Goal: Task Accomplishment & Management: Complete application form

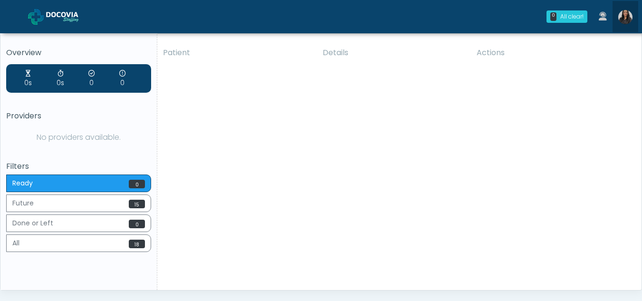
click at [624, 15] on img at bounding box center [625, 17] width 14 height 14
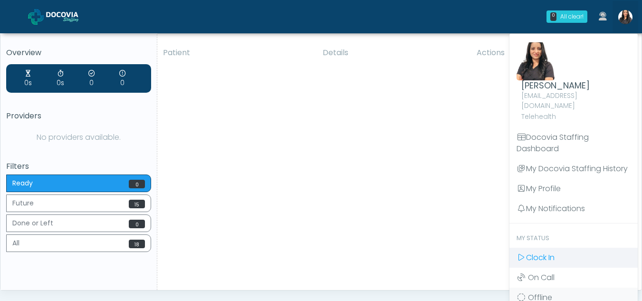
click at [540, 252] on span "Clock In" at bounding box center [540, 257] width 29 height 11
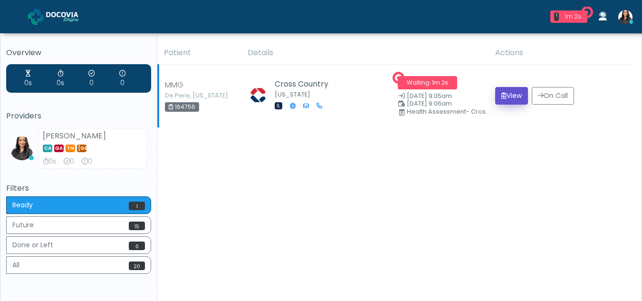
click at [506, 97] on button "View" at bounding box center [511, 96] width 33 height 18
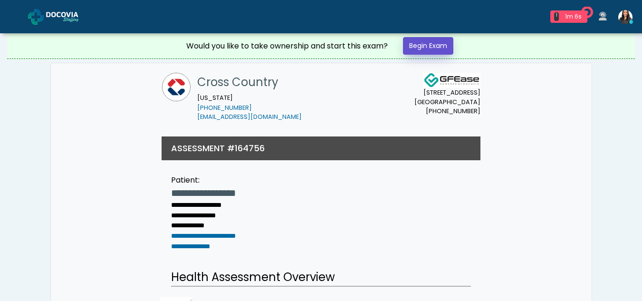
click at [419, 46] on link "Begin Exam" at bounding box center [428, 46] width 50 height 18
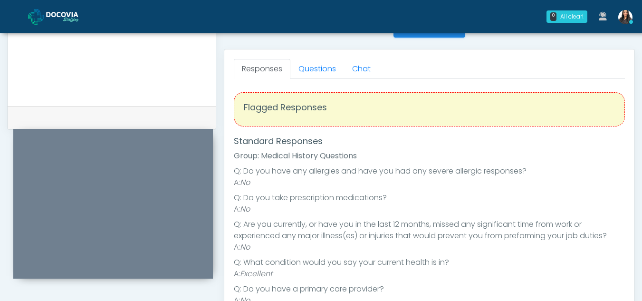
scroll to position [398, 0]
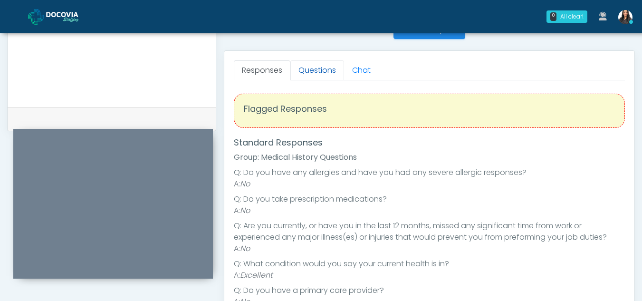
click at [316, 71] on link "Questions" at bounding box center [317, 70] width 54 height 20
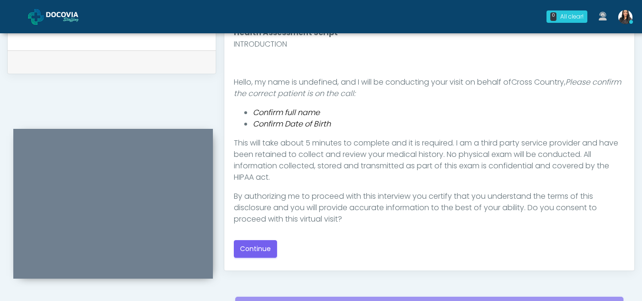
scroll to position [461, 0]
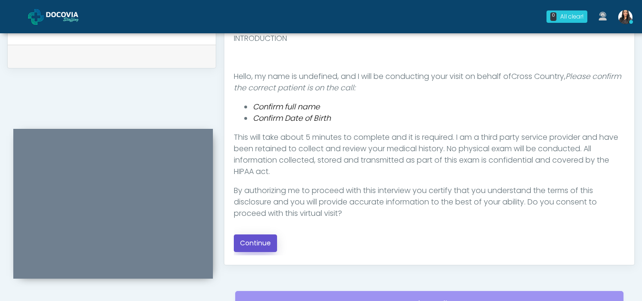
click at [258, 244] on button "Continue" at bounding box center [255, 243] width 43 height 18
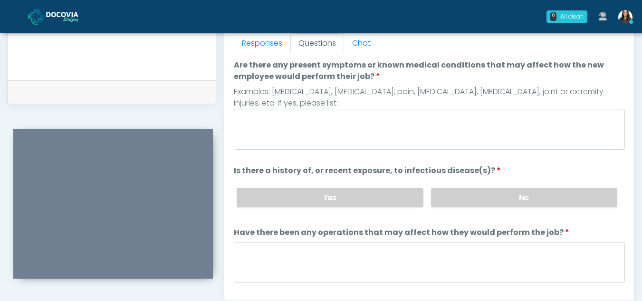
scroll to position [406, 0]
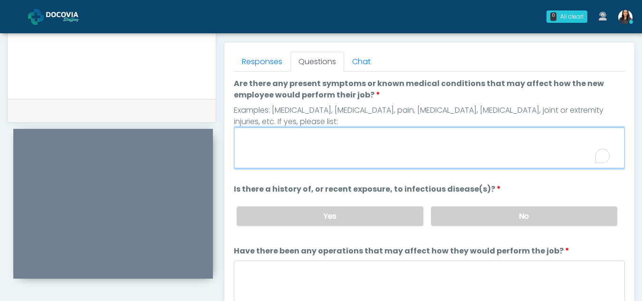
click at [290, 146] on textarea "Are there any present symptoms or known medical conditions that may affect how …" at bounding box center [429, 147] width 391 height 41
type textarea "**"
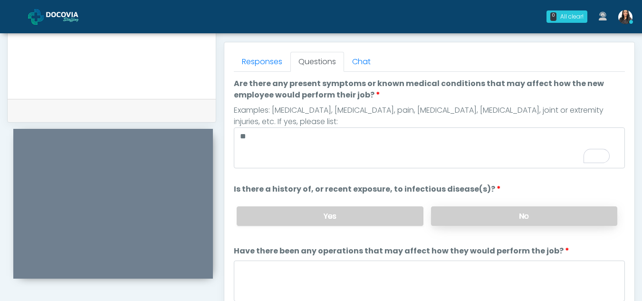
click at [561, 224] on label "No" at bounding box center [524, 215] width 186 height 19
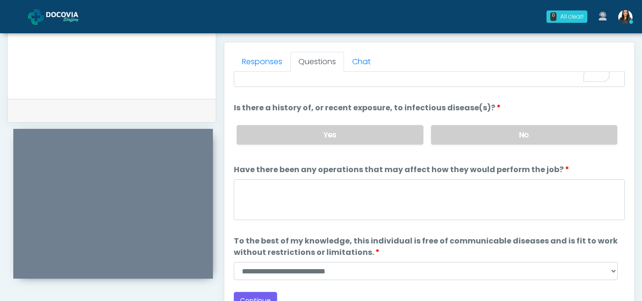
scroll to position [81, 0]
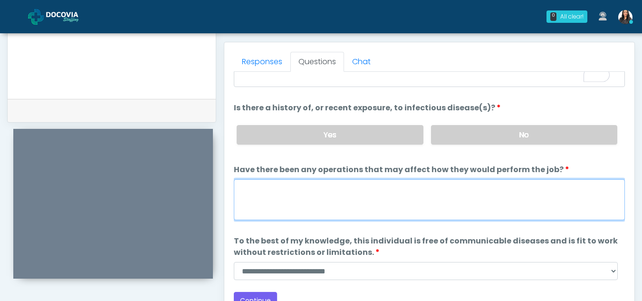
click at [307, 201] on textarea "Have there been any operations that may affect how they would perform the job?" at bounding box center [429, 199] width 391 height 41
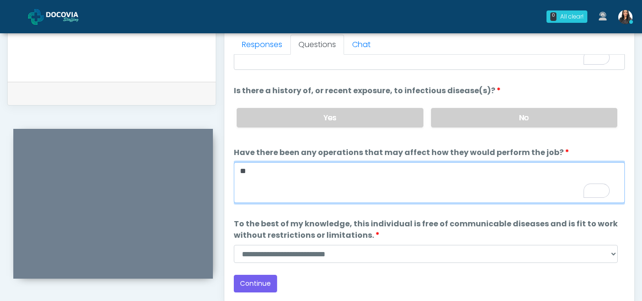
scroll to position [431, 0]
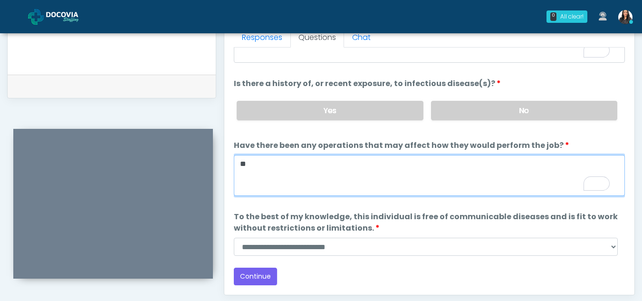
type textarea "**"
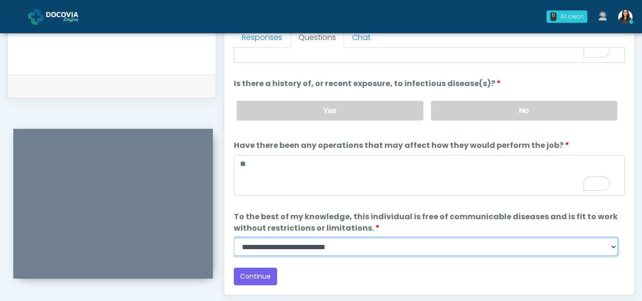
click at [614, 249] on select "**********" at bounding box center [426, 247] width 384 height 18
select select "******"
click at [234, 238] on select "**********" at bounding box center [426, 247] width 384 height 18
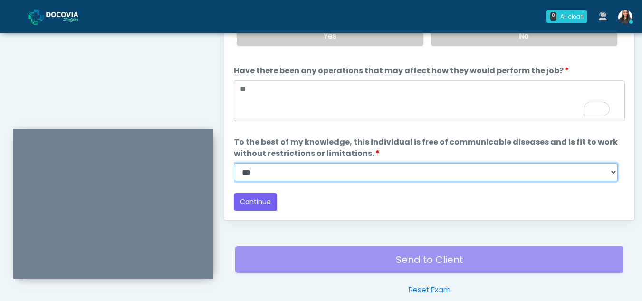
scroll to position [499, 0]
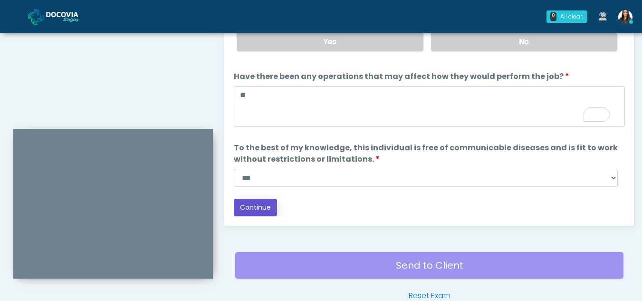
click at [259, 209] on button "Continue" at bounding box center [255, 208] width 43 height 18
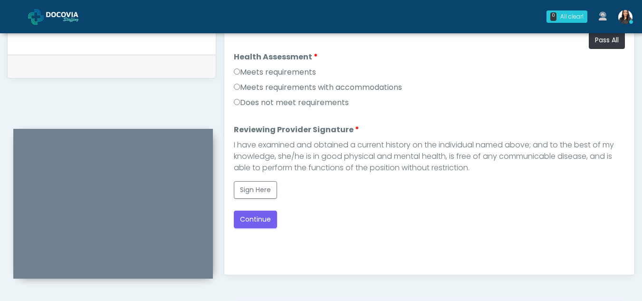
scroll to position [438, 0]
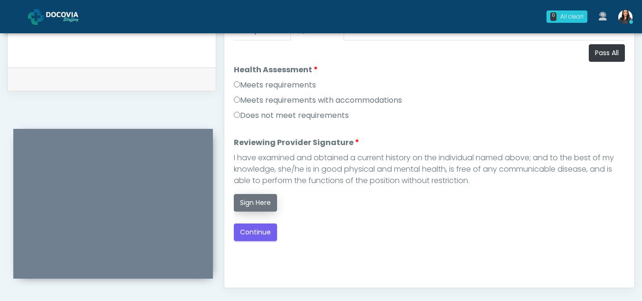
click at [255, 196] on button "Sign Here" at bounding box center [255, 203] width 43 height 18
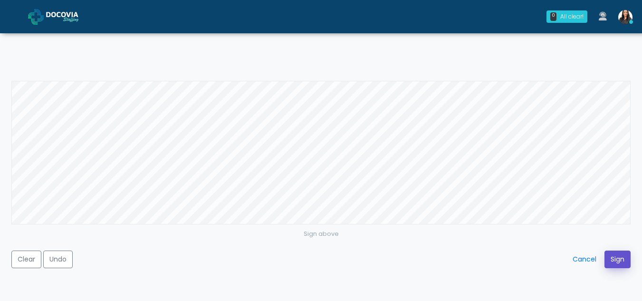
click at [614, 262] on button "Sign" at bounding box center [618, 259] width 26 height 18
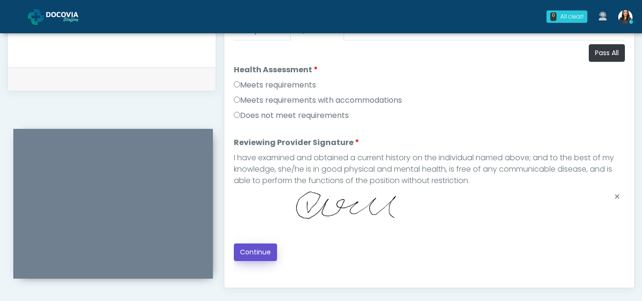
click at [245, 254] on button "Continue" at bounding box center [255, 252] width 43 height 18
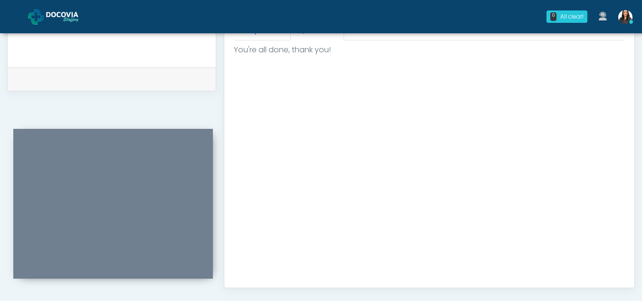
scroll to position [570, 0]
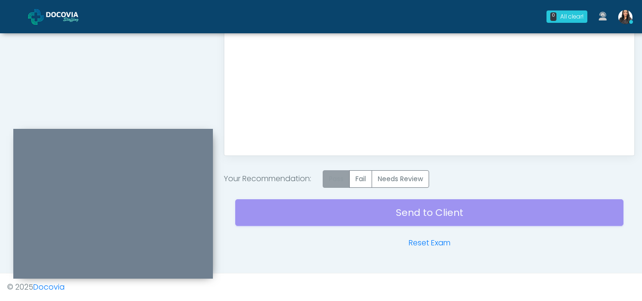
click at [338, 180] on label "Pass" at bounding box center [336, 179] width 27 height 18
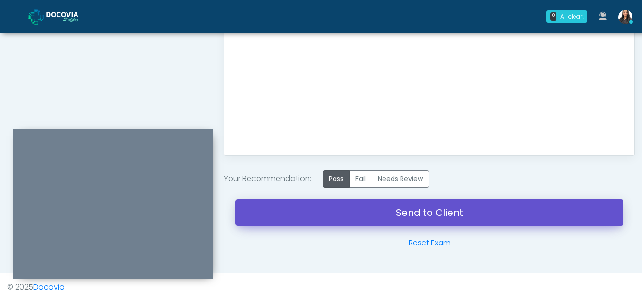
click at [425, 214] on link "Send to Client" at bounding box center [429, 212] width 388 height 27
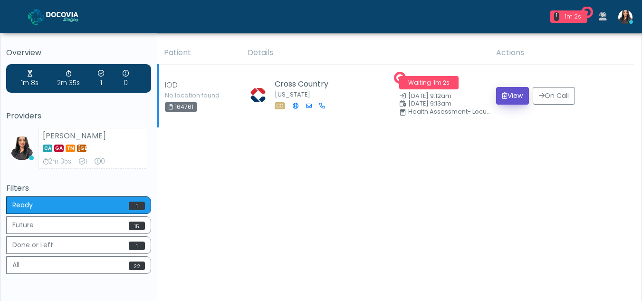
click at [508, 97] on button "View" at bounding box center [512, 96] width 33 height 18
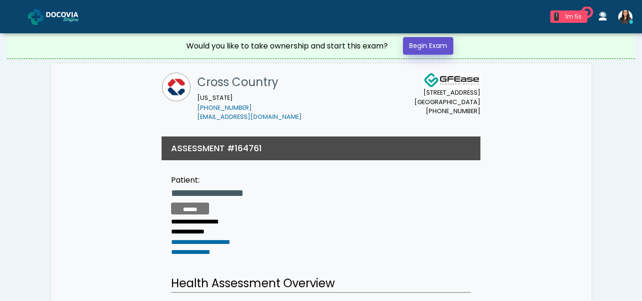
click at [421, 44] on link "Begin Exam" at bounding box center [428, 46] width 50 height 18
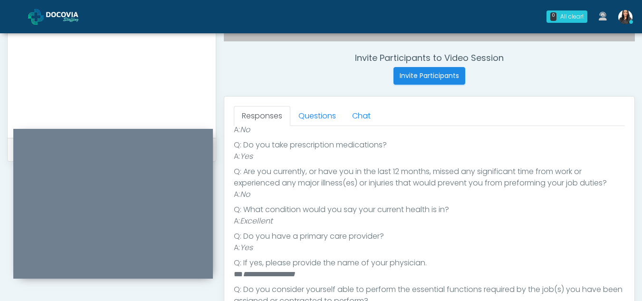
scroll to position [299, 0]
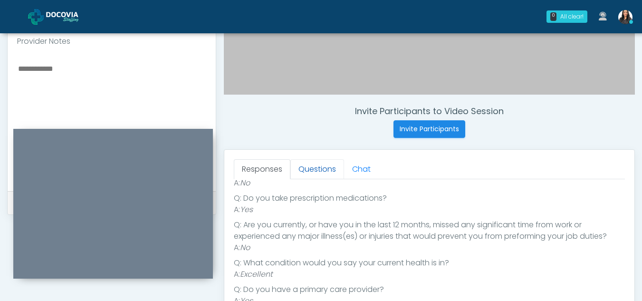
click at [314, 168] on link "Questions" at bounding box center [317, 169] width 54 height 20
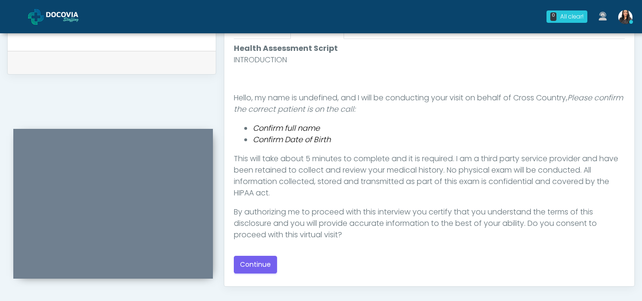
scroll to position [461, 0]
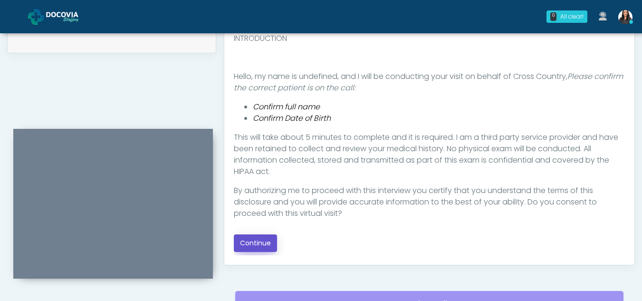
click at [247, 242] on button "Continue" at bounding box center [255, 243] width 43 height 18
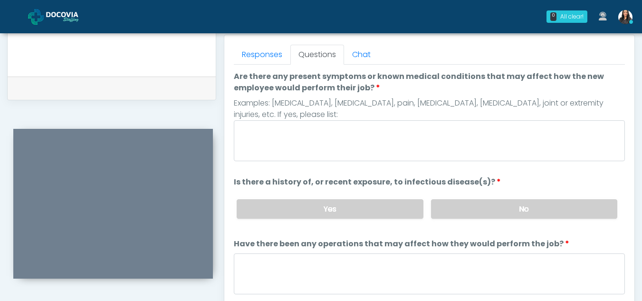
scroll to position [403, 0]
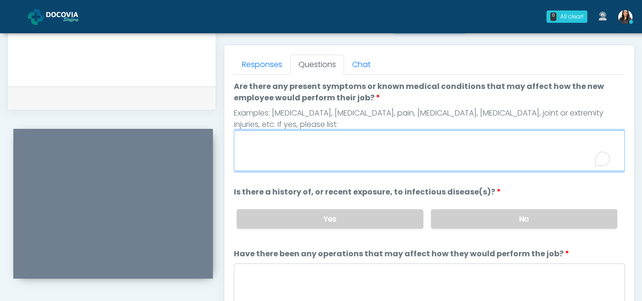
click at [300, 153] on textarea "Are there any present symptoms or known medical conditions that may affect how …" at bounding box center [429, 150] width 391 height 41
type textarea "**"
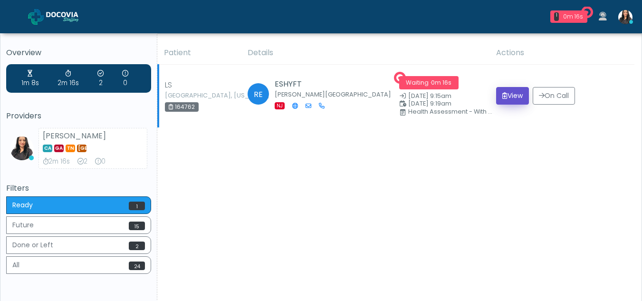
click at [517, 99] on button "View" at bounding box center [512, 96] width 33 height 18
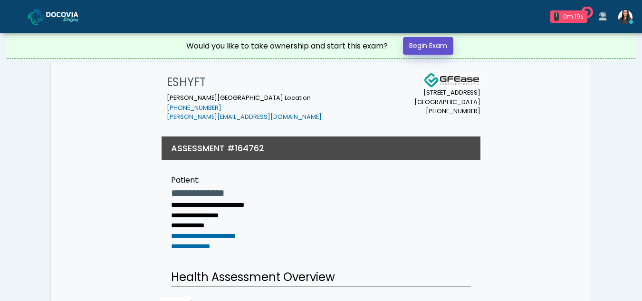
click at [434, 47] on link "Begin Exam" at bounding box center [428, 46] width 50 height 18
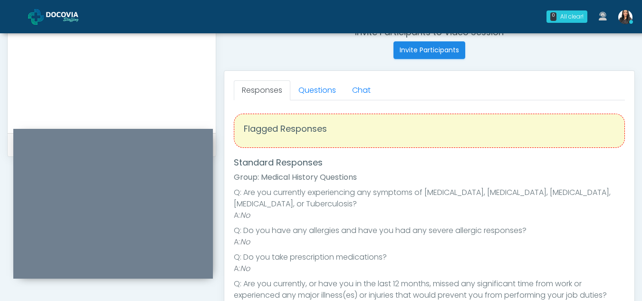
scroll to position [364, 0]
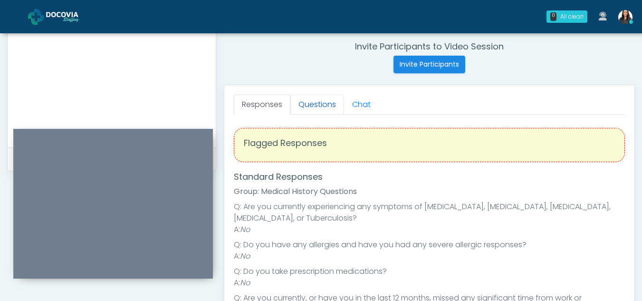
click at [318, 103] on link "Questions" at bounding box center [317, 105] width 54 height 20
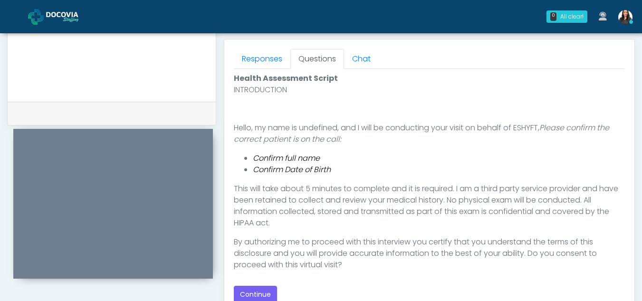
scroll to position [492, 0]
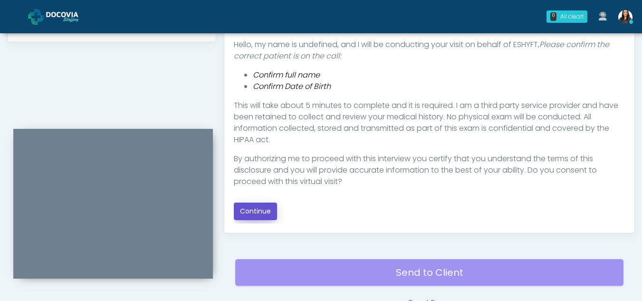
click at [252, 212] on button "Continue" at bounding box center [255, 211] width 43 height 18
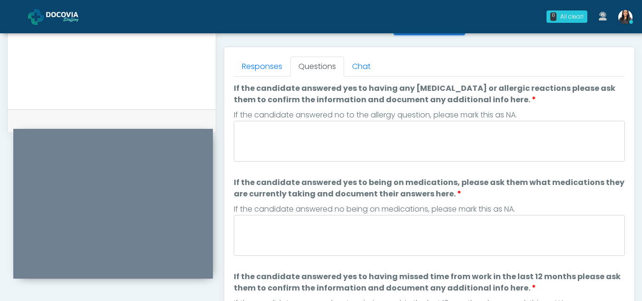
scroll to position [373, 0]
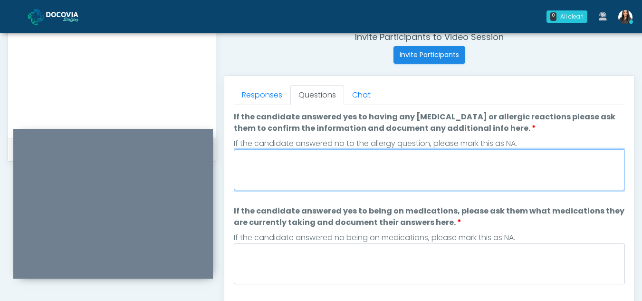
click at [320, 175] on textarea "If the candidate answered yes to having any allergies or allergic reactions ple…" at bounding box center [429, 169] width 391 height 41
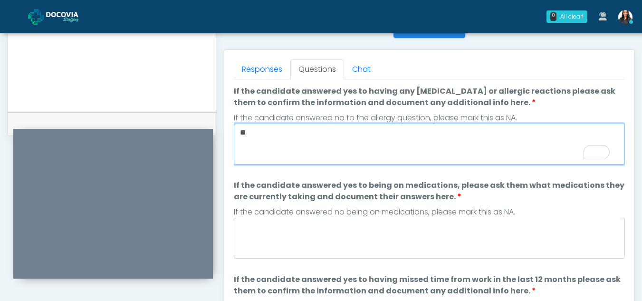
scroll to position [409, 0]
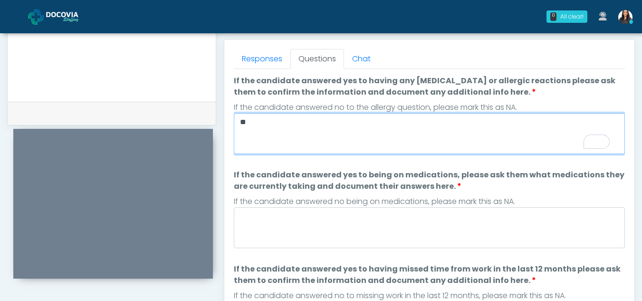
type textarea "**"
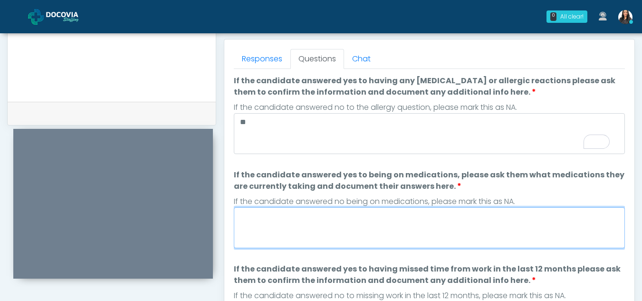
click at [307, 231] on textarea "If the candidate answered yes to being on medications, please ask them what med…" at bounding box center [429, 227] width 391 height 41
type textarea "*"
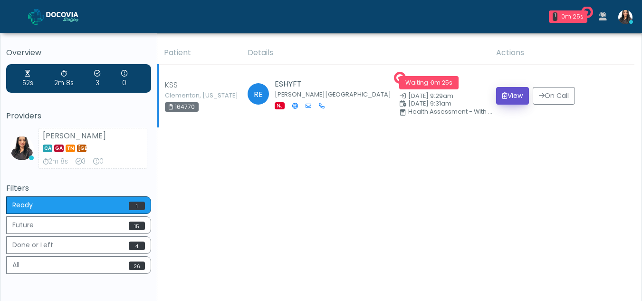
click at [511, 96] on button "View" at bounding box center [512, 96] width 33 height 18
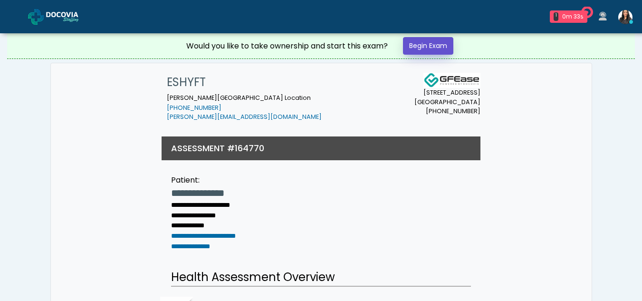
click at [433, 41] on link "Begin Exam" at bounding box center [428, 46] width 50 height 18
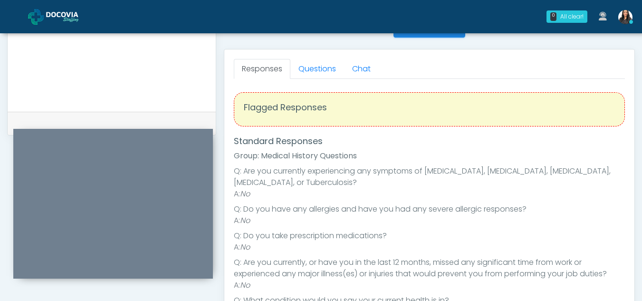
scroll to position [392, 0]
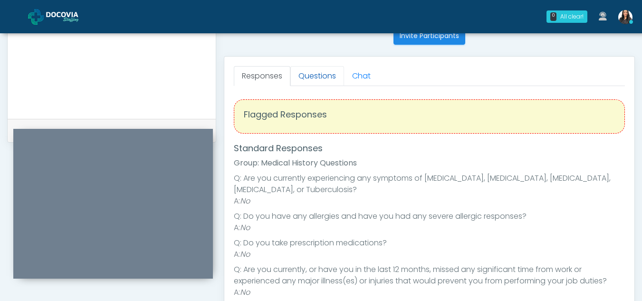
click at [317, 75] on link "Questions" at bounding box center [317, 76] width 54 height 20
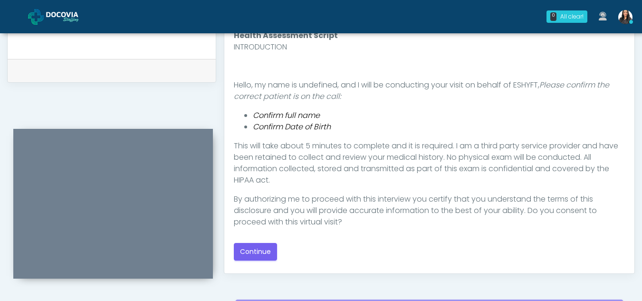
scroll to position [469, 0]
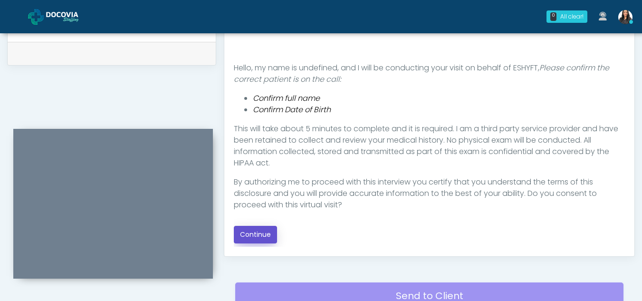
click at [250, 230] on button "Continue" at bounding box center [255, 235] width 43 height 18
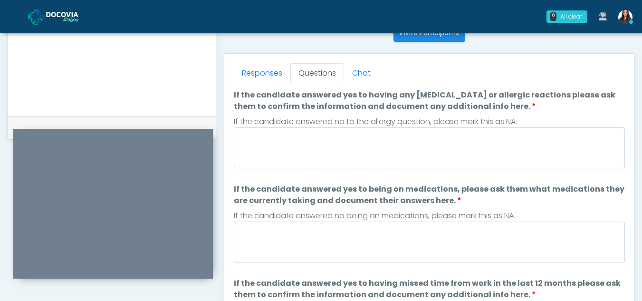
scroll to position [366, 0]
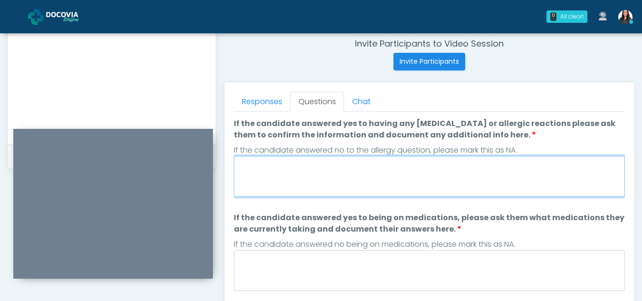
click at [308, 186] on textarea "If the candidate answered yes to having any allergies or allergic reactions ple…" at bounding box center [429, 176] width 391 height 41
type textarea "**"
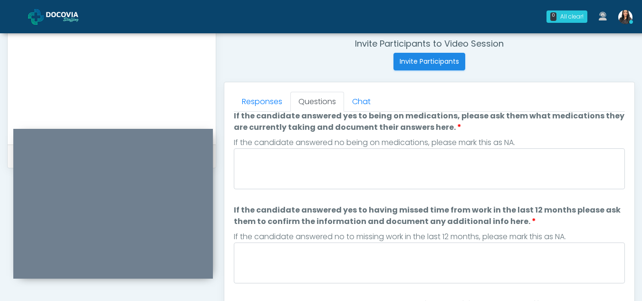
scroll to position [102, 0]
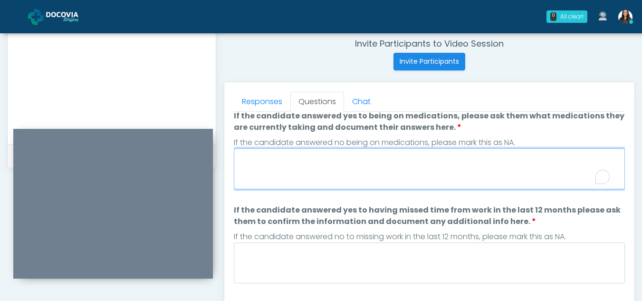
click at [278, 173] on textarea "If the candidate answered yes to being on medications, please ask them what med…" at bounding box center [429, 168] width 391 height 41
type textarea "*"
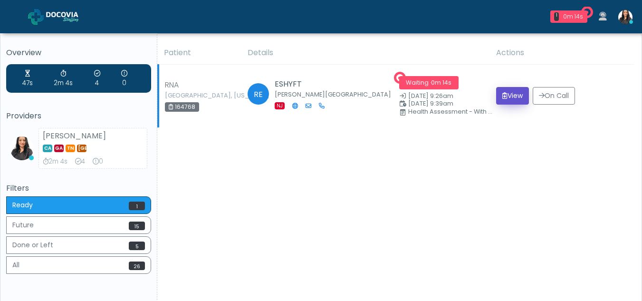
click at [515, 96] on button "View" at bounding box center [512, 96] width 33 height 18
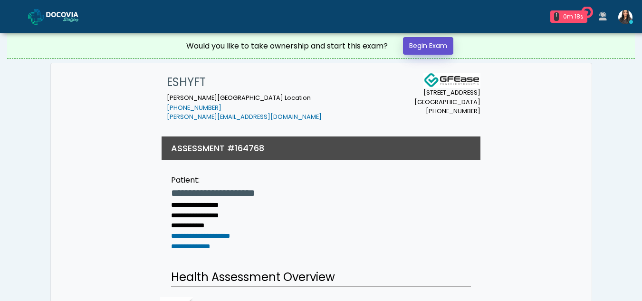
click at [424, 44] on link "Begin Exam" at bounding box center [428, 46] width 50 height 18
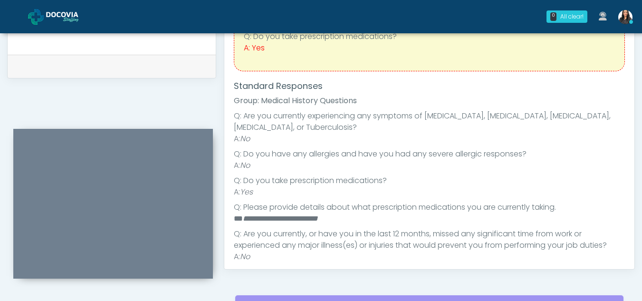
scroll to position [45, 0]
drag, startPoint x: 243, startPoint y: 215, endPoint x: 351, endPoint y: 216, distance: 107.9
click at [351, 216] on li "**********" at bounding box center [426, 217] width 384 height 11
copy em "**********"
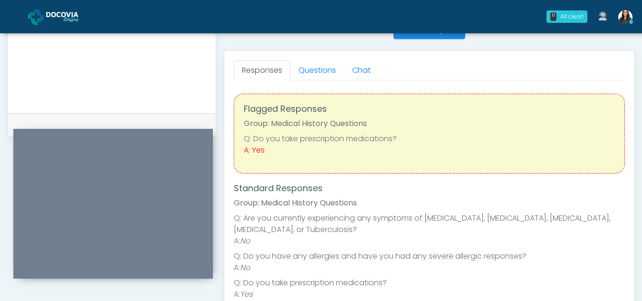
scroll to position [364, 0]
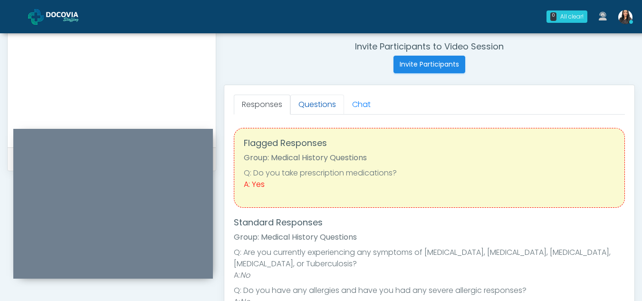
click at [322, 100] on link "Questions" at bounding box center [317, 105] width 54 height 20
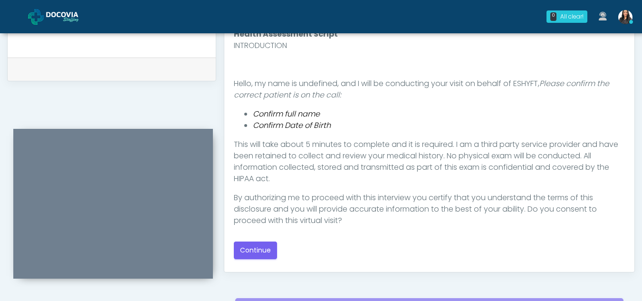
scroll to position [455, 0]
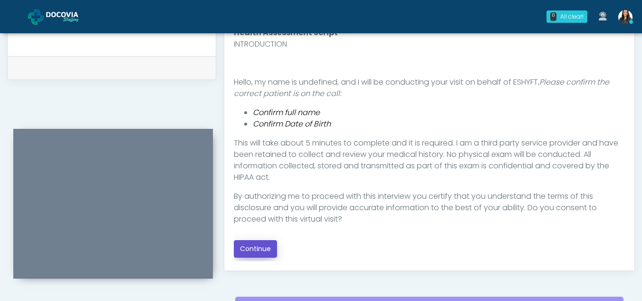
click at [257, 246] on button "Continue" at bounding box center [255, 249] width 43 height 18
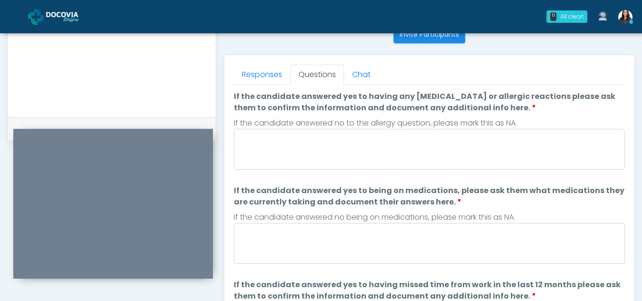
scroll to position [388, 0]
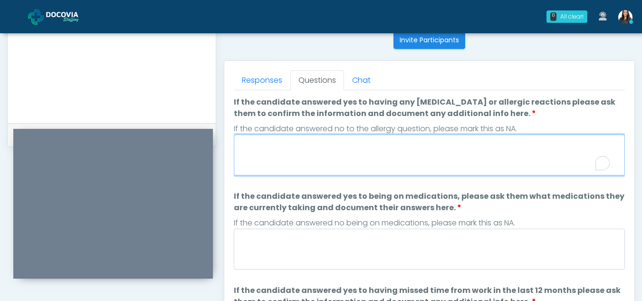
click at [334, 152] on textarea "If the candidate answered yes to having any [MEDICAL_DATA] or allergic reaction…" at bounding box center [429, 154] width 391 height 41
type textarea "**"
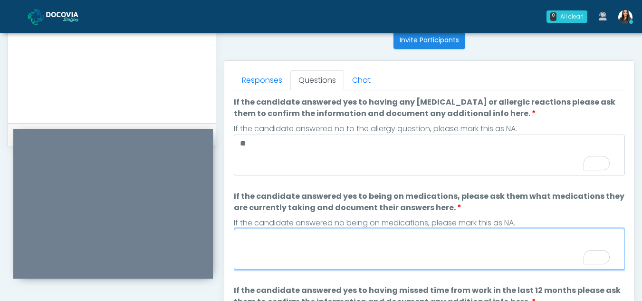
paste textarea "**********"
type textarea "**********"
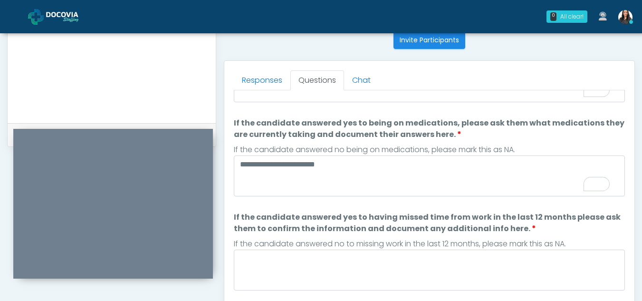
scroll to position [0, 0]
